Goal: Transaction & Acquisition: Book appointment/travel/reservation

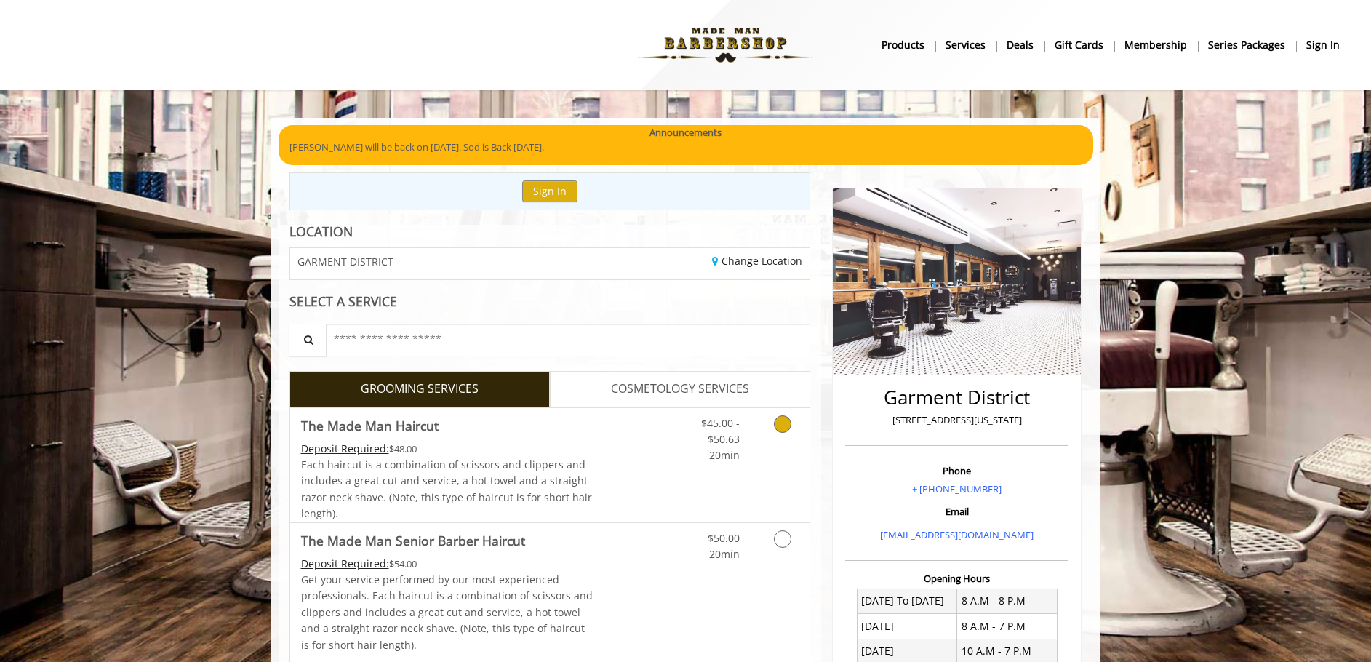
click at [784, 423] on icon "Grooming services" at bounding box center [782, 423] width 17 height 17
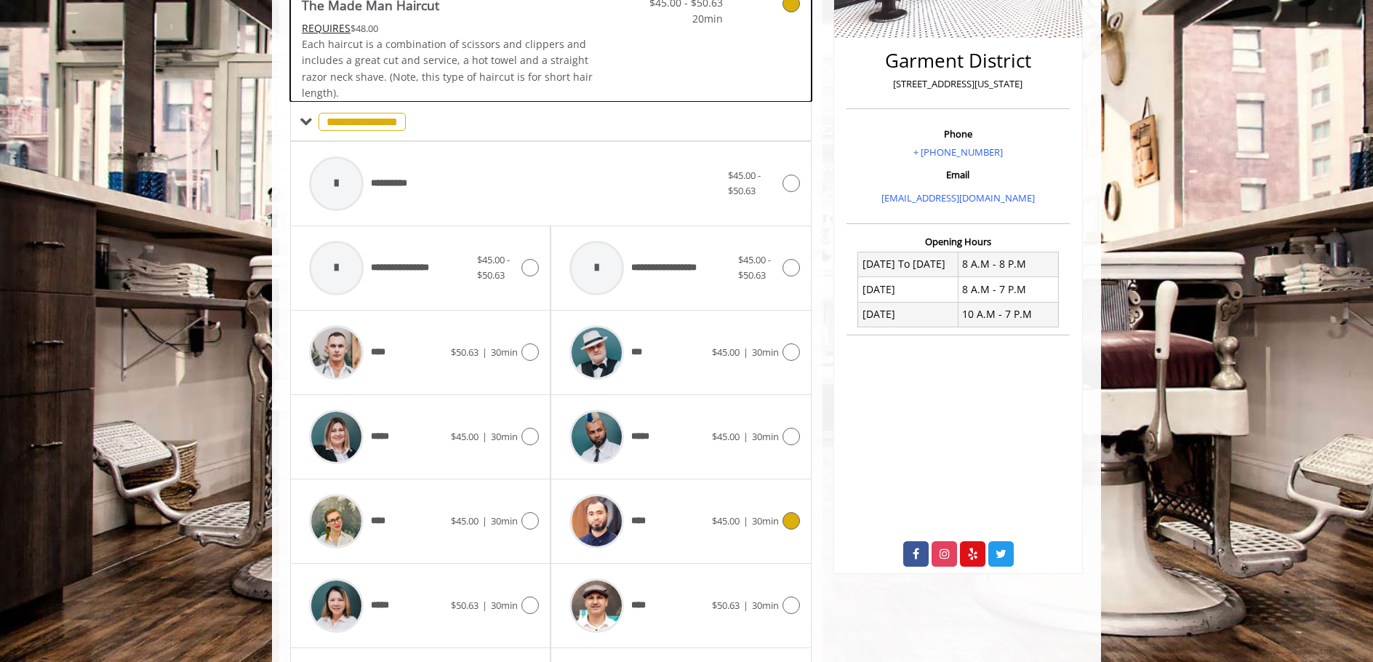
scroll to position [439, 0]
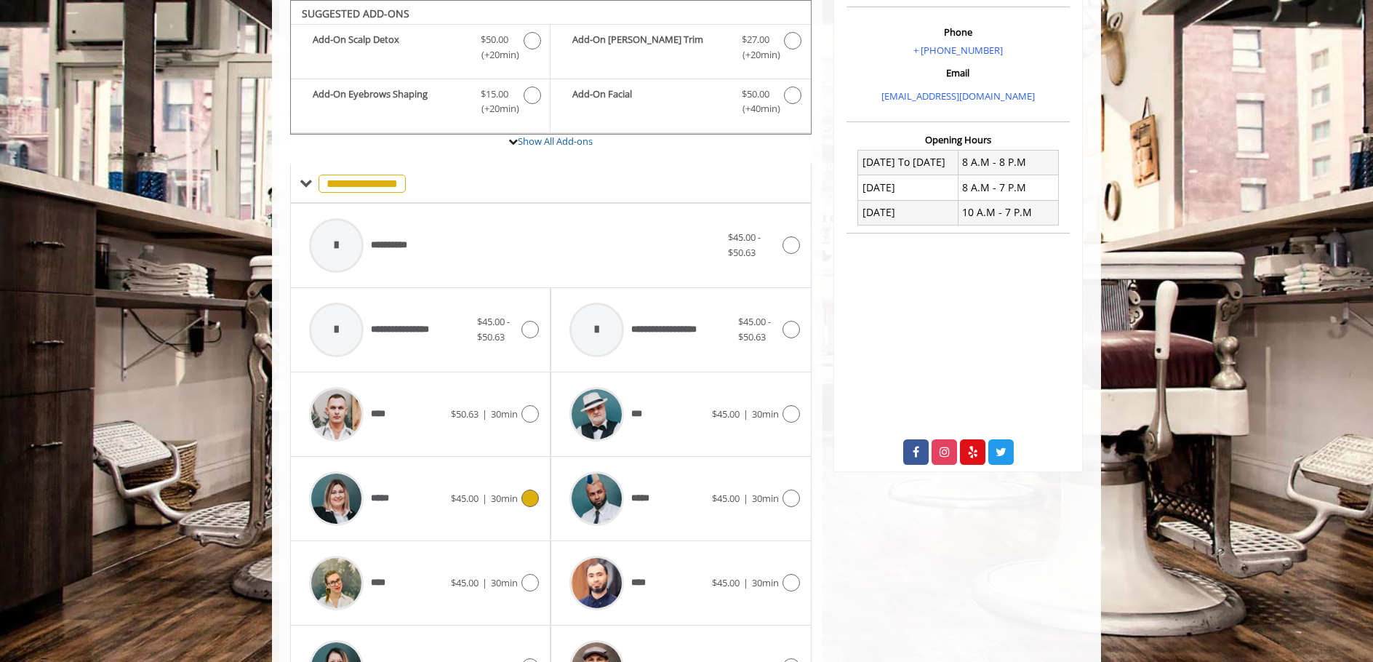
click at [535, 498] on icon at bounding box center [529, 497] width 17 height 17
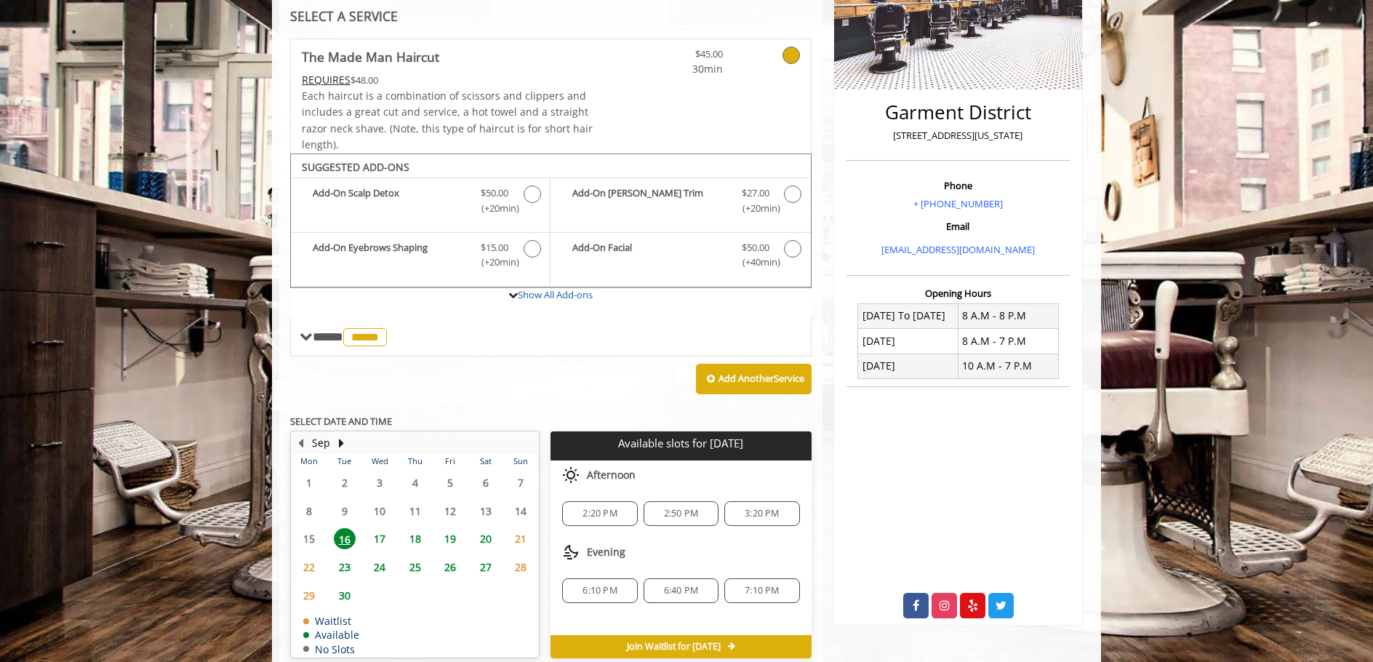
scroll to position [353, 0]
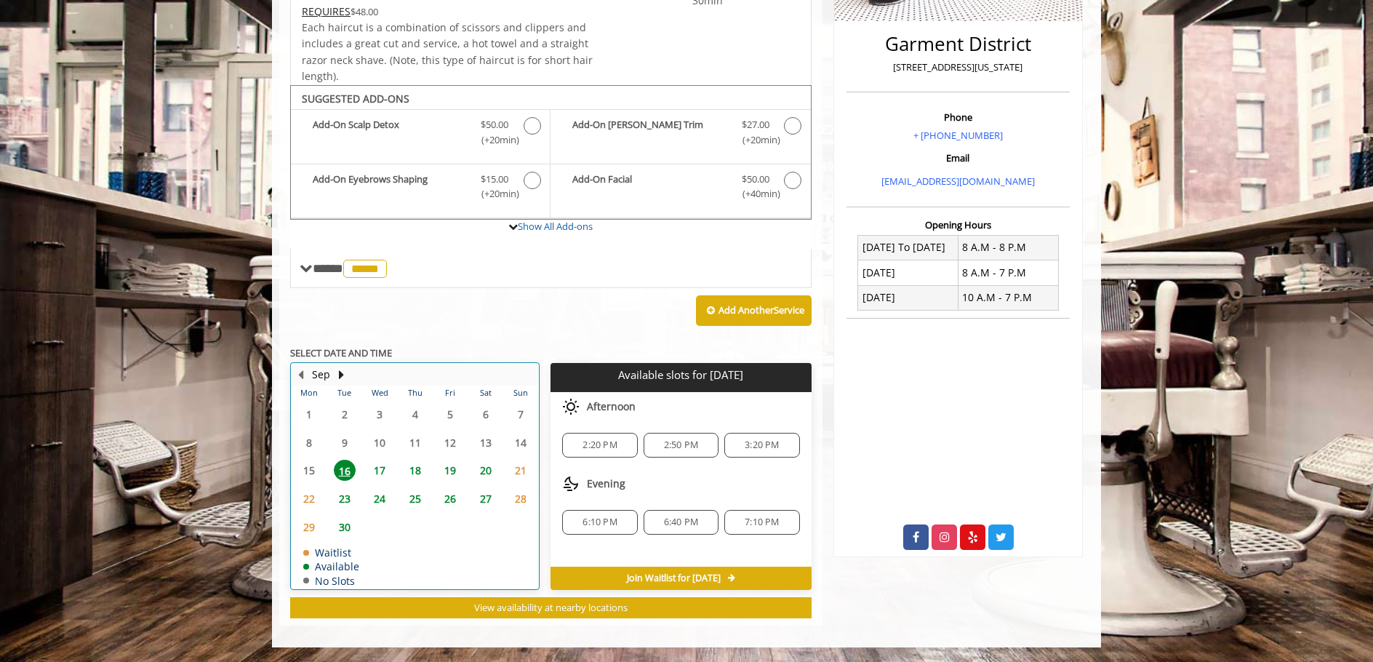
click at [344, 564] on tr "Waitlist Available No Slots" at bounding box center [326, 566] width 68 height 39
click at [346, 497] on span "23" at bounding box center [345, 498] width 22 height 21
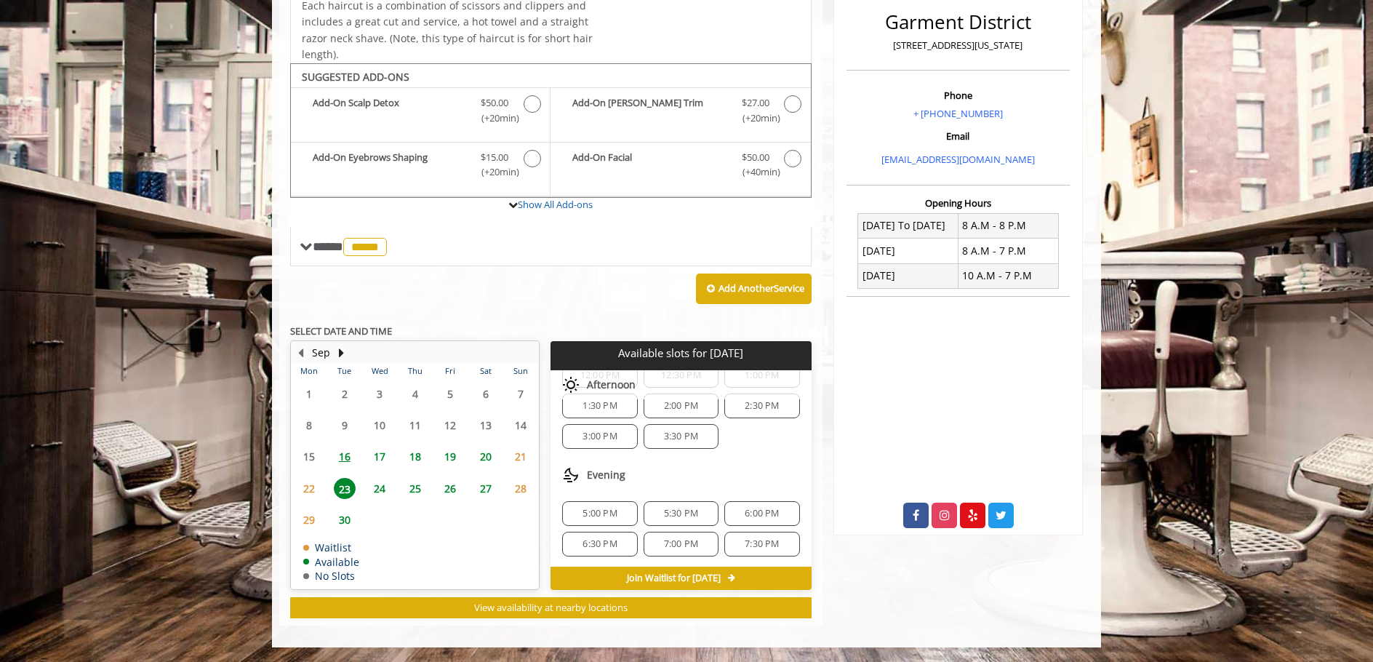
scroll to position [188, 0]
click at [676, 436] on span "3:30 PM" at bounding box center [681, 435] width 34 height 12
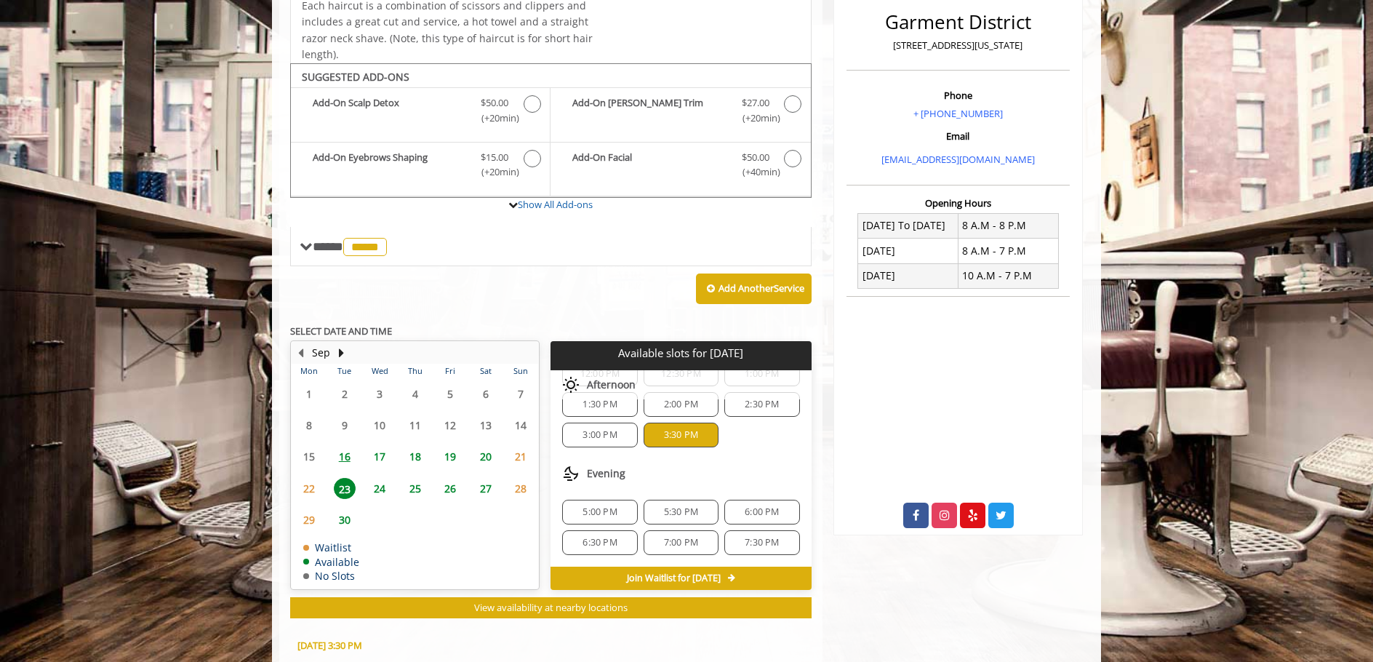
scroll to position [638, 0]
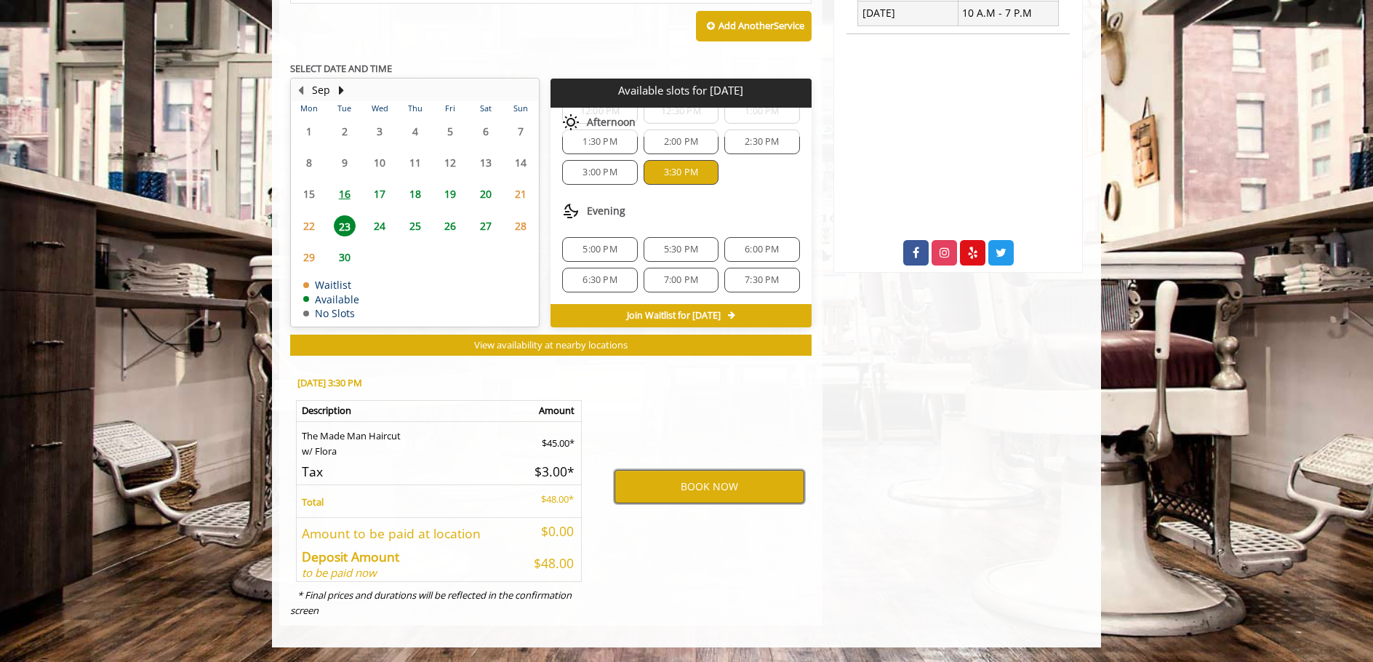
click at [699, 490] on button "BOOK NOW" at bounding box center [710, 486] width 190 height 33
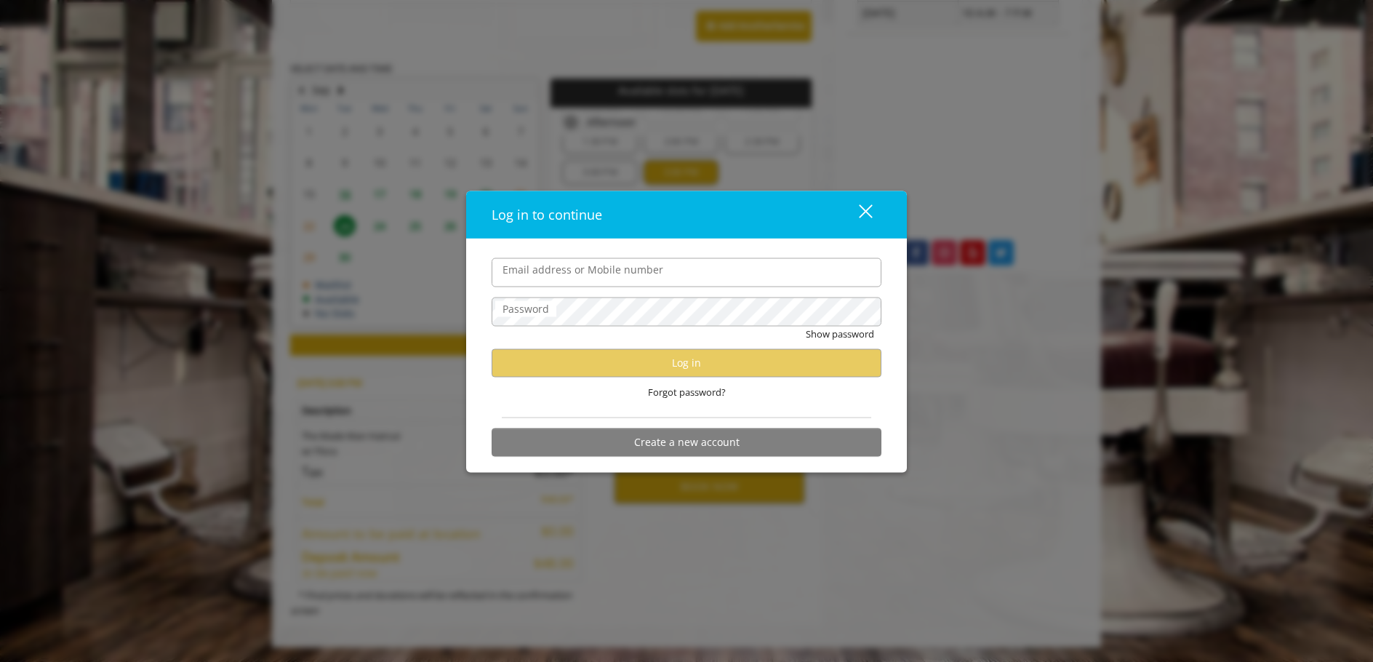
type input "**********"
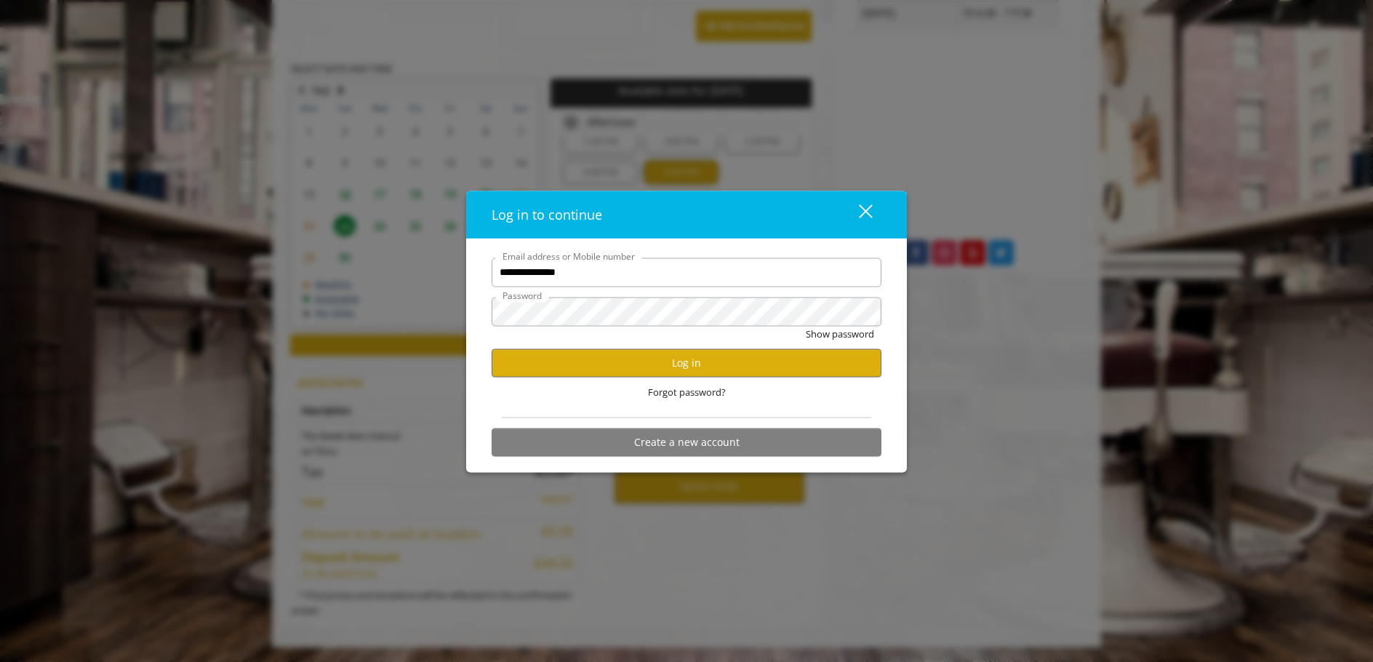
scroll to position [0, 0]
click at [819, 338] on button "Show password" at bounding box center [840, 333] width 68 height 15
click at [687, 357] on button "Log in" at bounding box center [687, 362] width 390 height 28
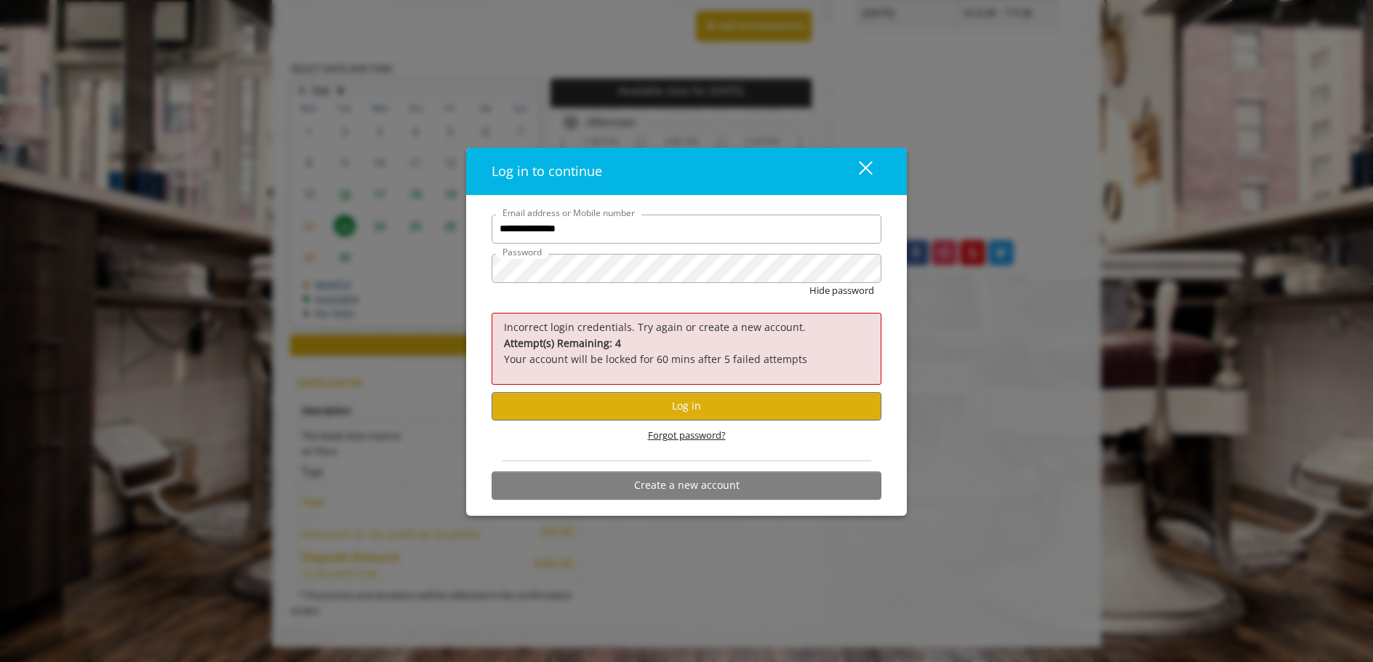
click at [685, 433] on span "Forgot password?" at bounding box center [687, 435] width 78 height 15
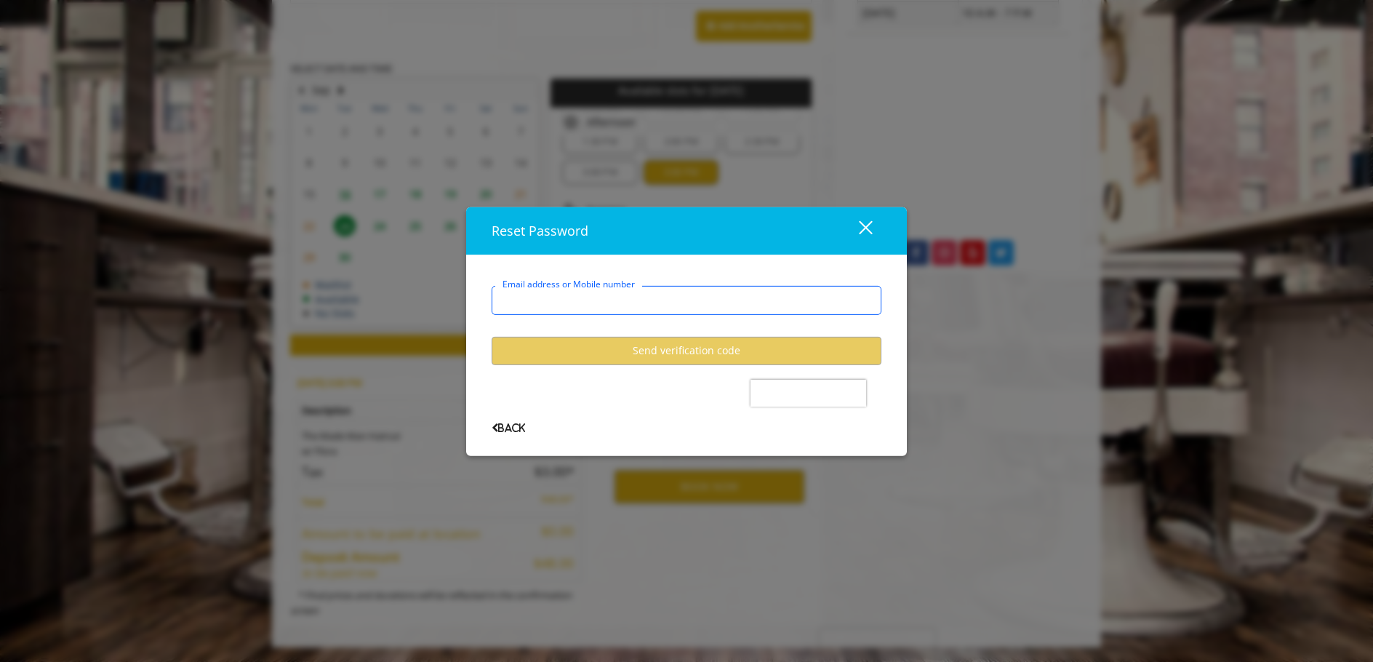
click at [618, 294] on input "Email address or Mobile number" at bounding box center [687, 300] width 390 height 29
type input "**********"
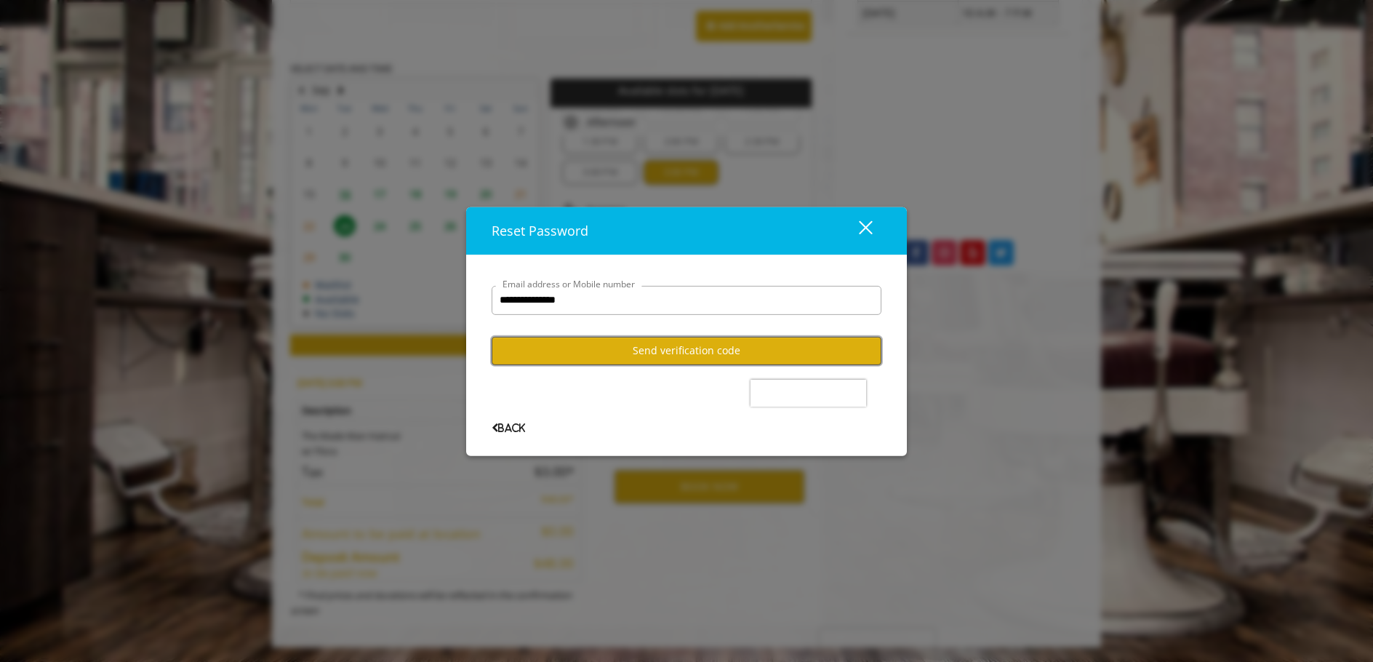
click at [671, 355] on button "Send verification code" at bounding box center [687, 351] width 390 height 28
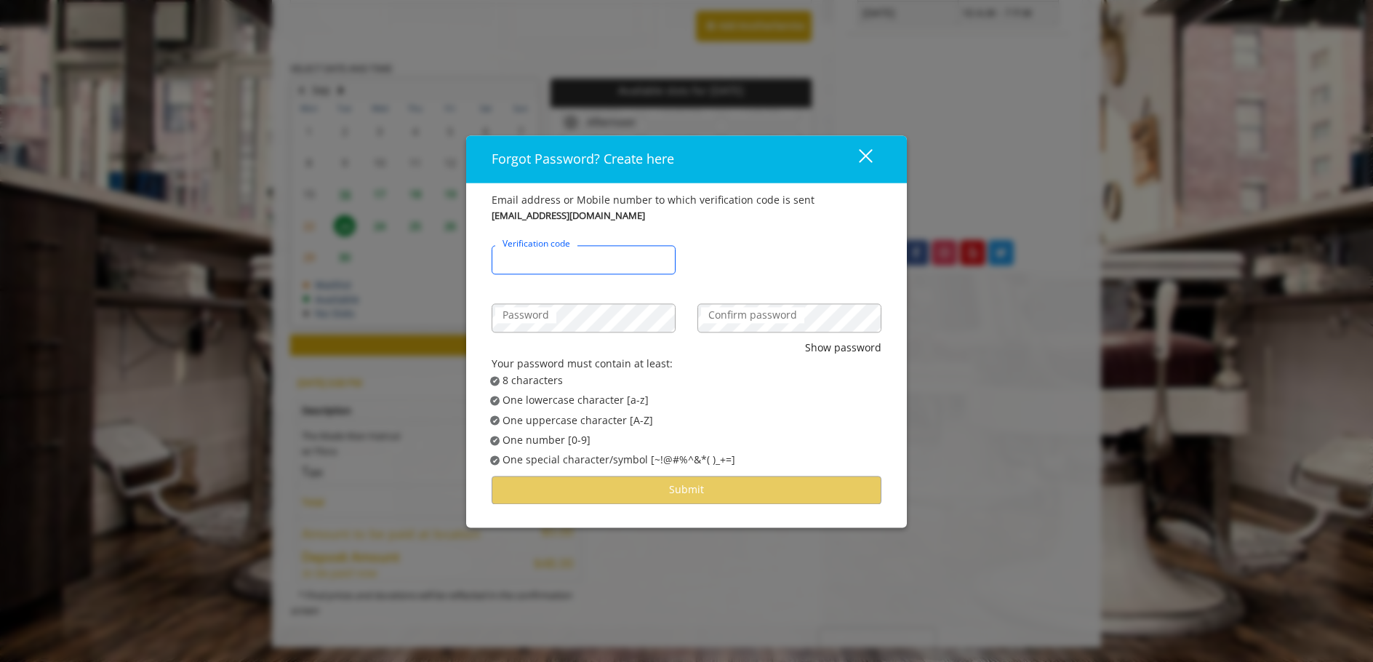
click at [599, 257] on input "Verification code" at bounding box center [584, 259] width 184 height 29
type input "******"
click at [802, 318] on label "Confirm password" at bounding box center [752, 315] width 103 height 16
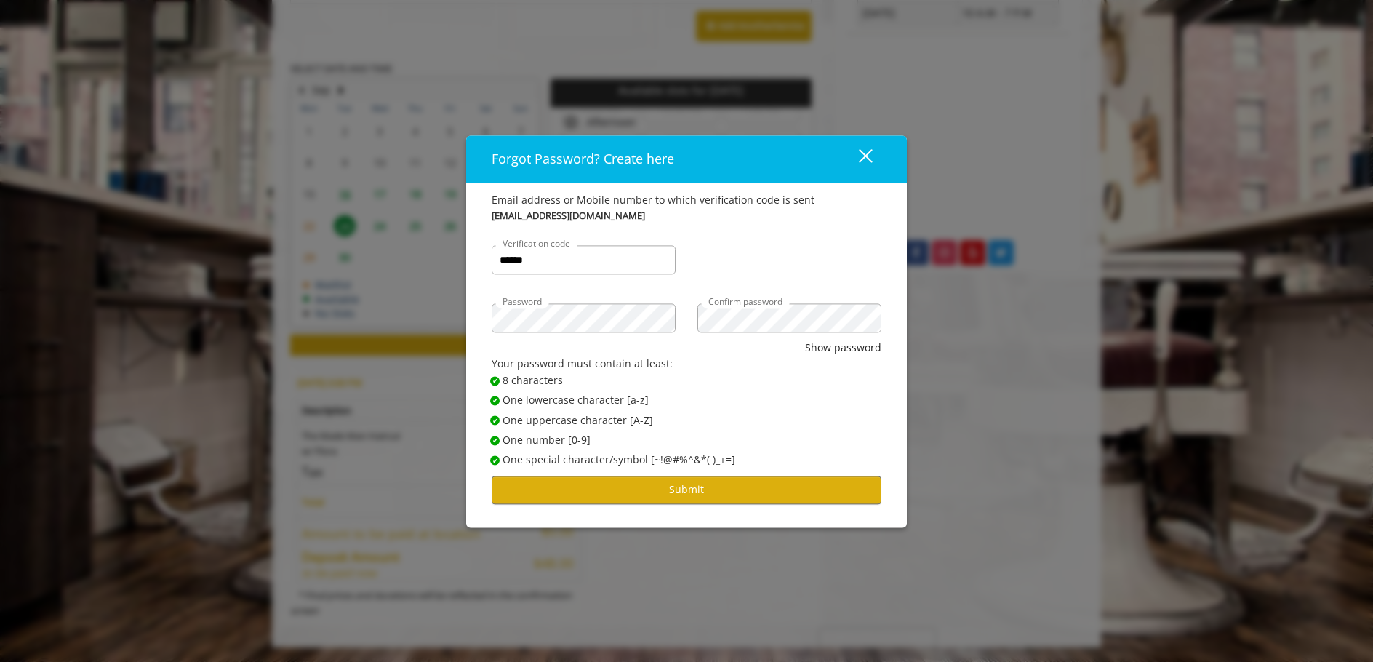
click at [787, 242] on div "****** Verification code" at bounding box center [687, 252] width 412 height 58
click at [676, 481] on button "Submit" at bounding box center [687, 490] width 390 height 28
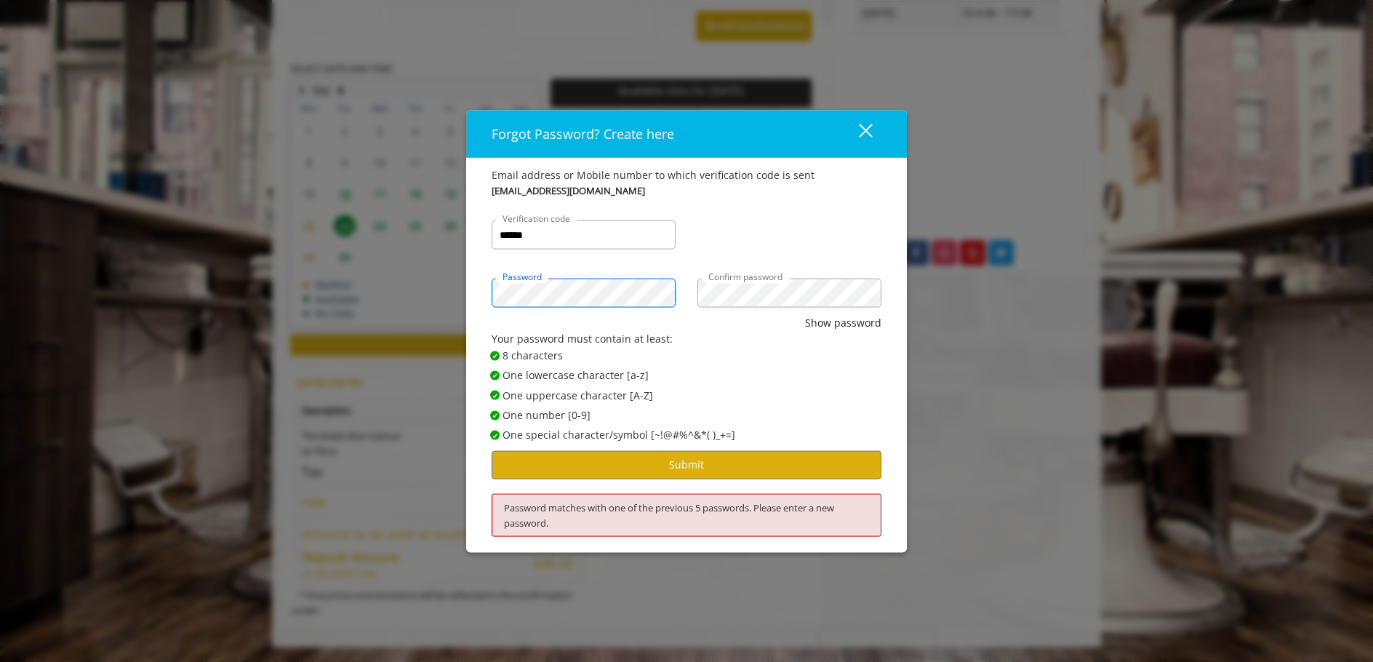
click at [340, 287] on div "Forgot Password? Create here close Email address or Mobile number to which veri…" at bounding box center [686, 331] width 1373 height 662
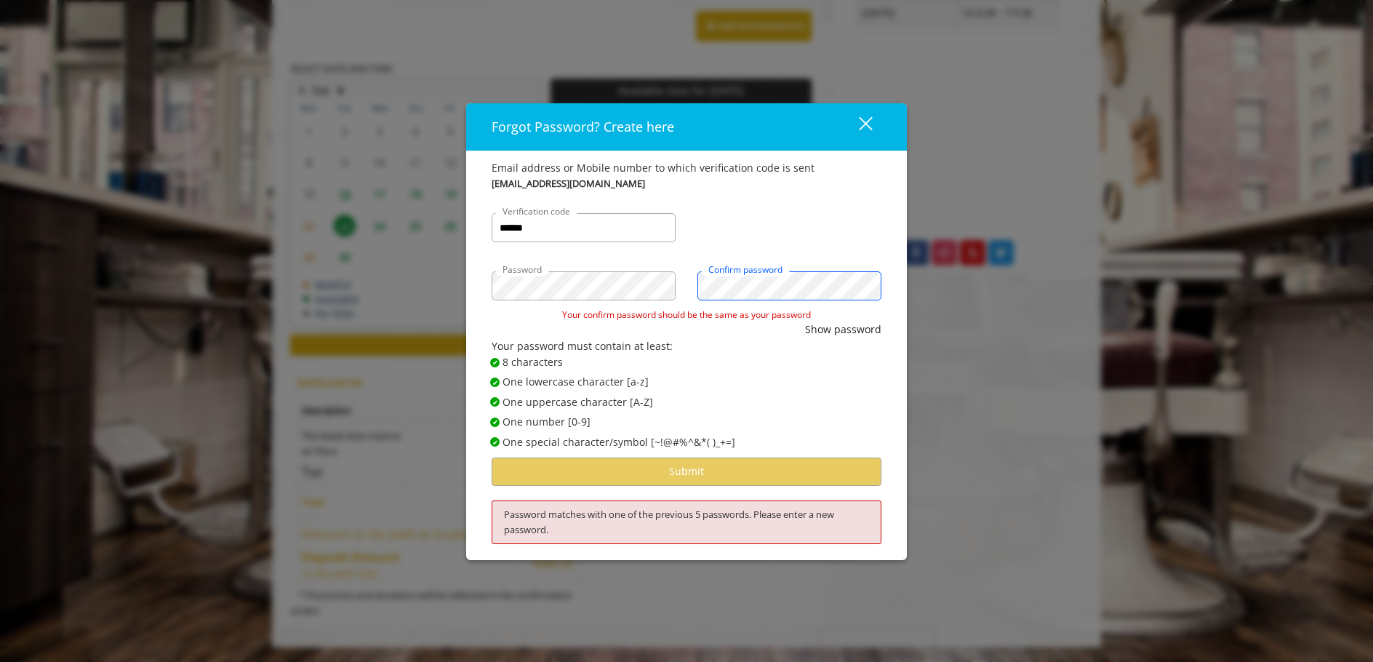
click at [577, 287] on div "Password Confirm password" at bounding box center [687, 278] width 412 height 58
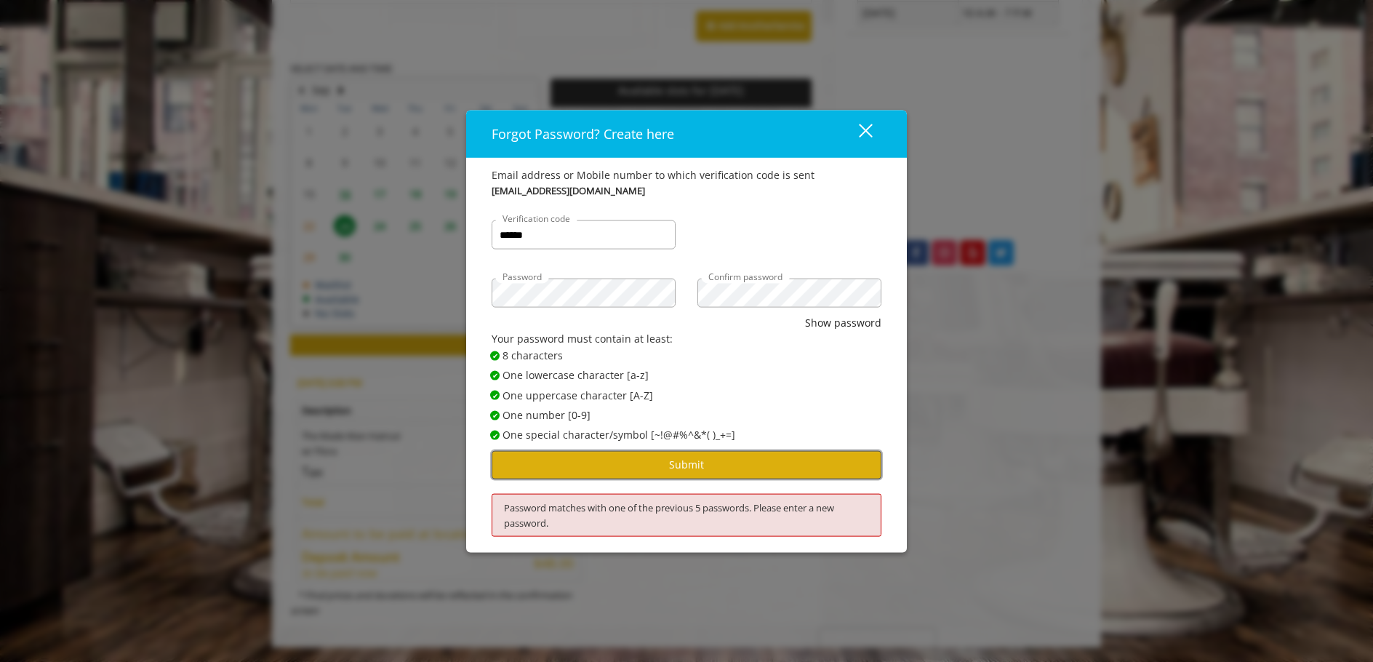
click at [697, 469] on button "Submit" at bounding box center [687, 464] width 390 height 28
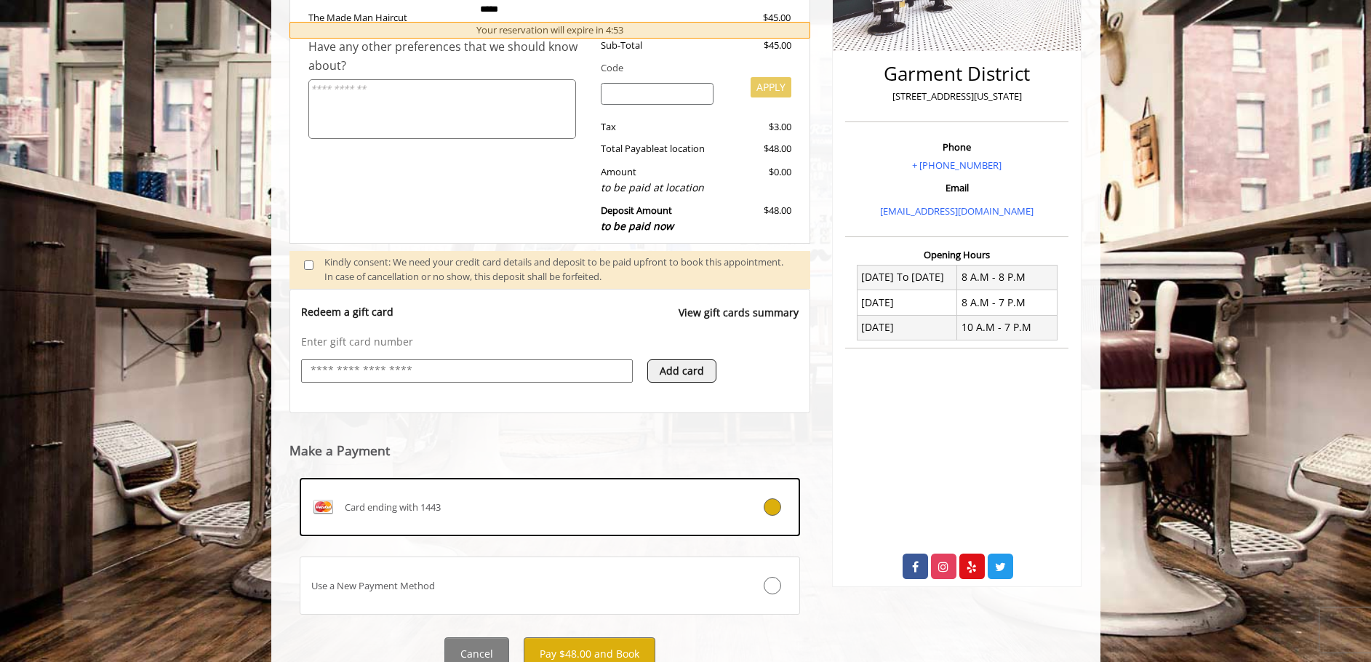
scroll to position [383, 0]
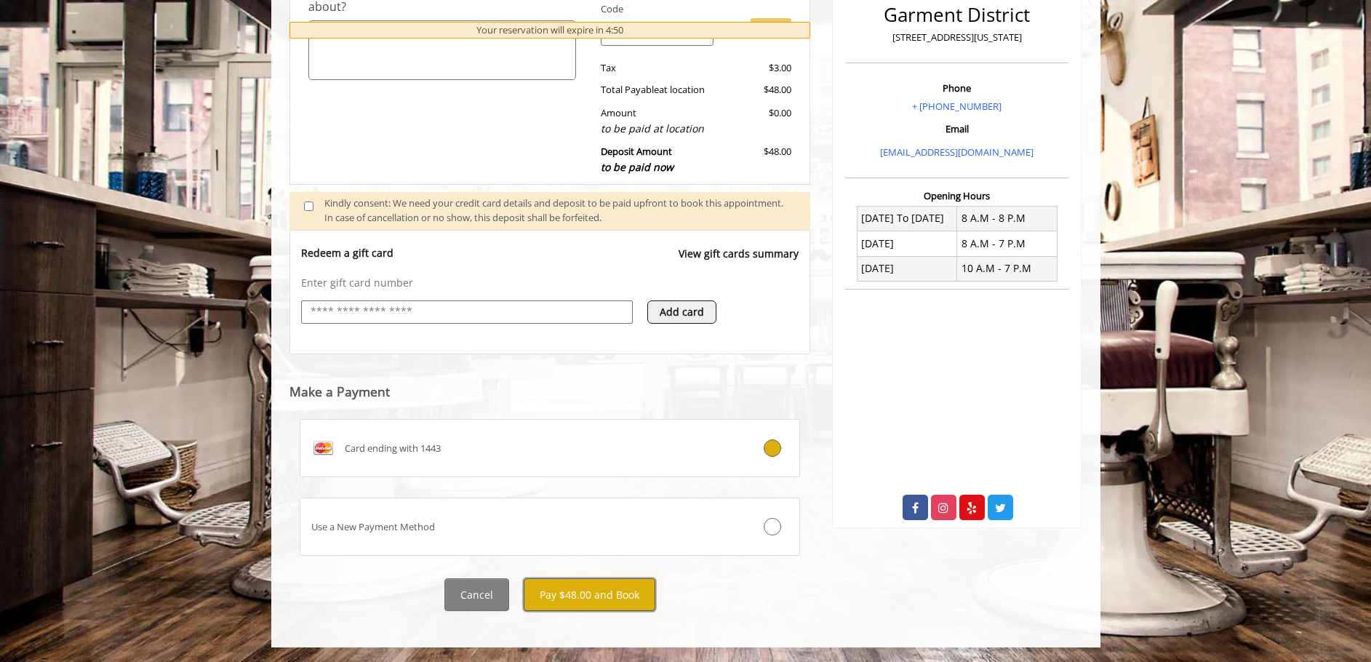
click at [596, 599] on button "Pay $48.00 and Book" at bounding box center [590, 594] width 132 height 33
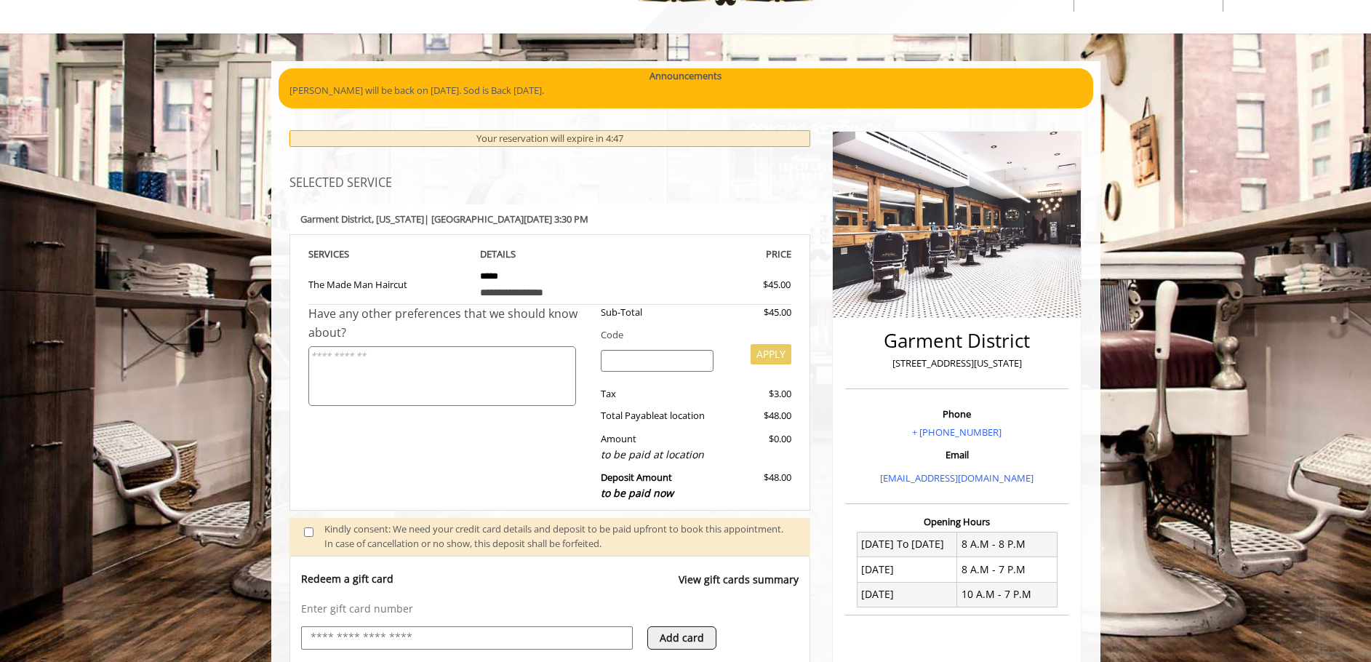
scroll to position [19, 0]
